Goal: Task Accomplishment & Management: Use online tool/utility

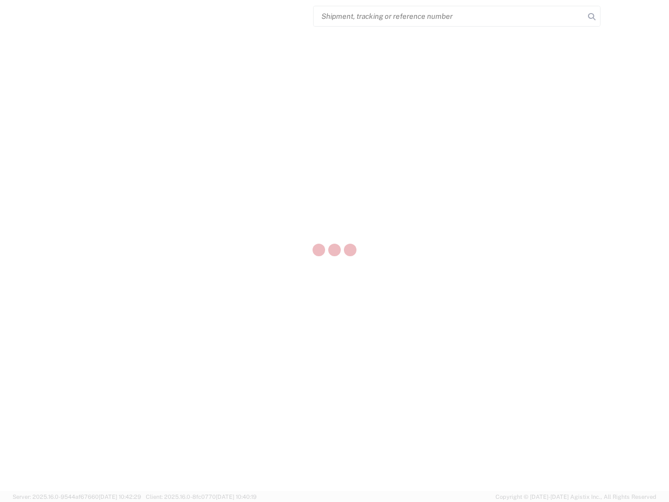
select select "US"
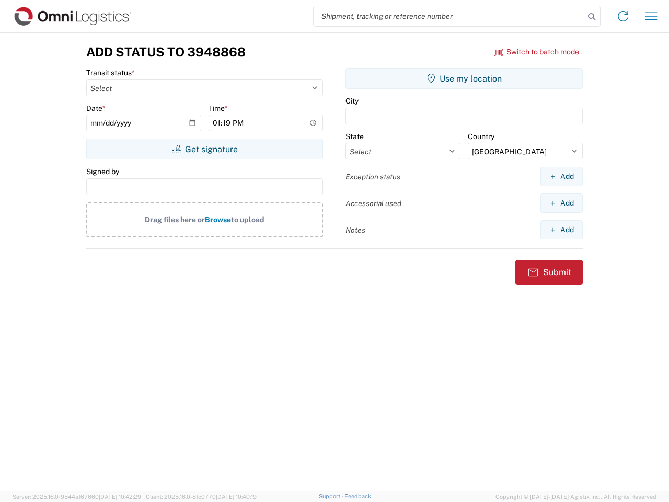
click at [449, 16] on input "search" at bounding box center [449, 16] width 271 height 20
click at [592, 17] on icon at bounding box center [592, 16] width 15 height 15
click at [623, 16] on icon at bounding box center [623, 16] width 17 height 17
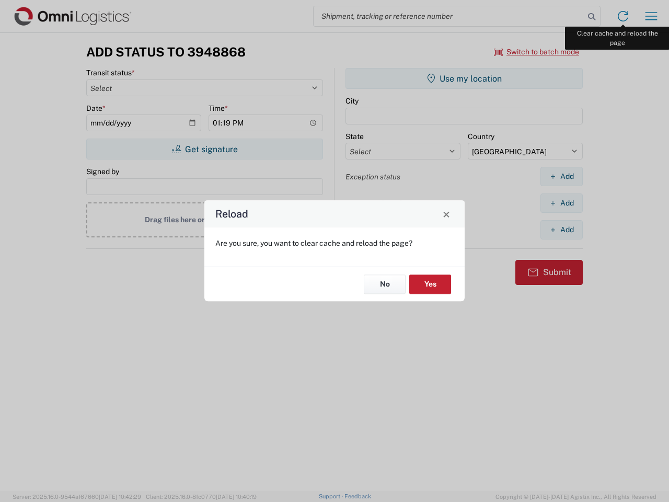
click at [652, 16] on div "Reload Are you sure, you want to clear cache and reload the page? No Yes" at bounding box center [334, 251] width 669 height 502
click at [537, 52] on div "Reload Are you sure, you want to clear cache and reload the page? No Yes" at bounding box center [334, 251] width 669 height 502
click at [204, 149] on div "Reload Are you sure, you want to clear cache and reload the page? No Yes" at bounding box center [334, 251] width 669 height 502
click at [464, 78] on div "Reload Are you sure, you want to clear cache and reload the page? No Yes" at bounding box center [334, 251] width 669 height 502
click at [562, 176] on div "Reload Are you sure, you want to clear cache and reload the page? No Yes" at bounding box center [334, 251] width 669 height 502
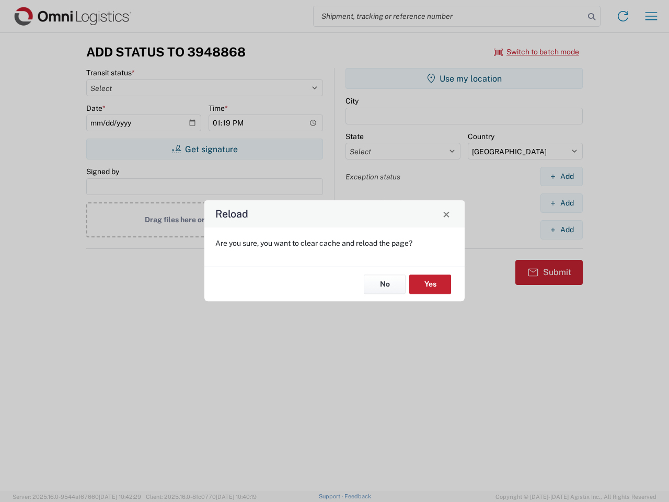
click at [562, 203] on div "Reload Are you sure, you want to clear cache and reload the page? No Yes" at bounding box center [334, 251] width 669 height 502
click at [562, 230] on div "Reload Are you sure, you want to clear cache and reload the page? No Yes" at bounding box center [334, 251] width 669 height 502
